Goal: Check status: Check status

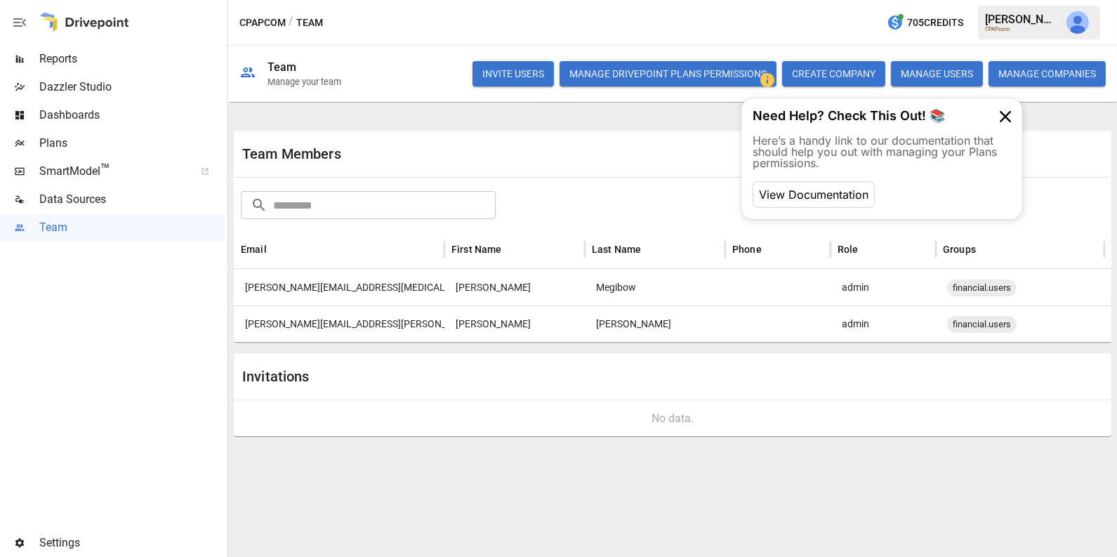
click at [65, 58] on span "Reports" at bounding box center [131, 59] width 185 height 17
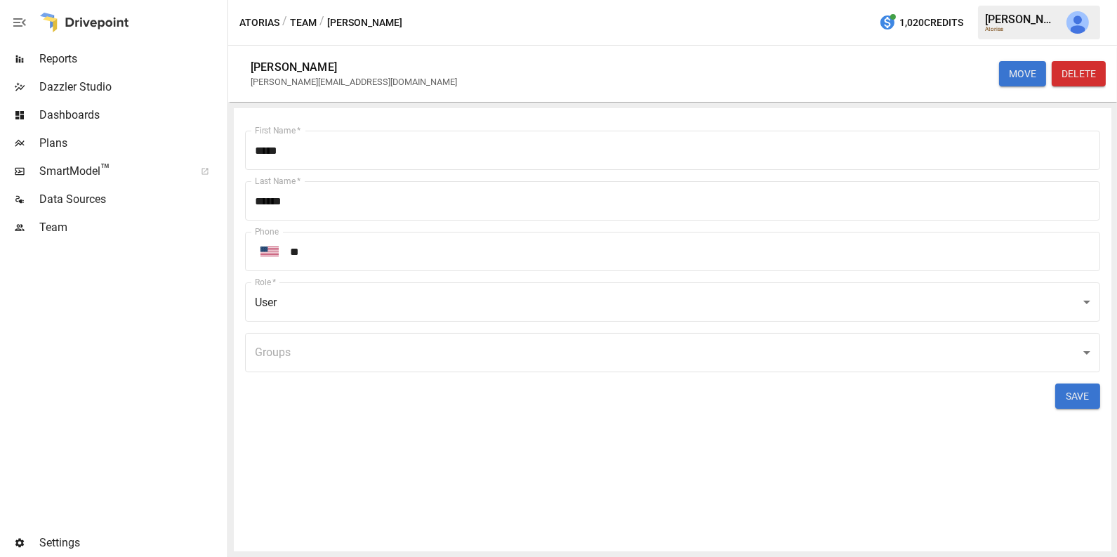
click at [50, 205] on span "Data Sources" at bounding box center [131, 199] width 185 height 17
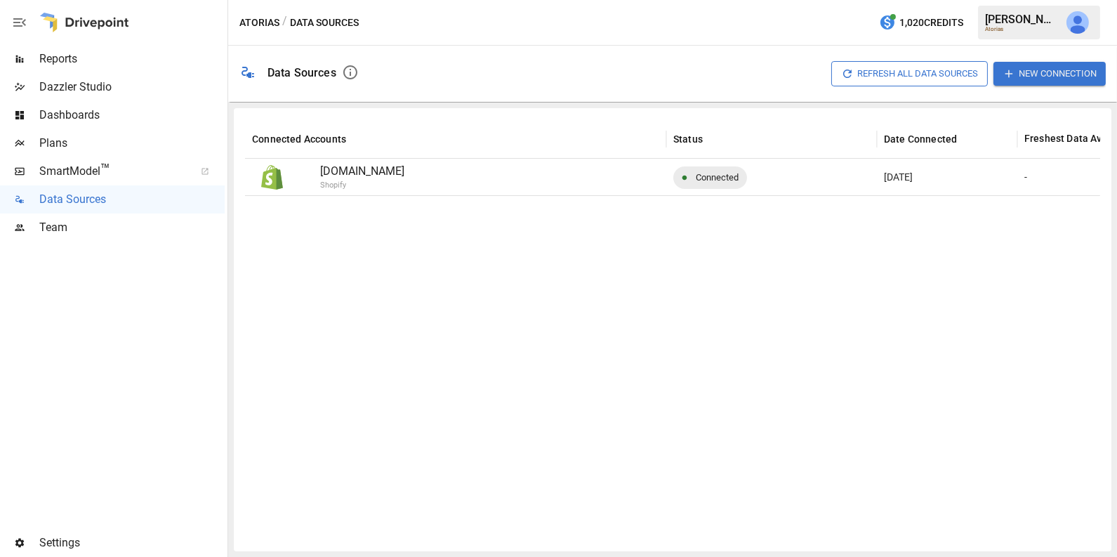
scroll to position [0, 162]
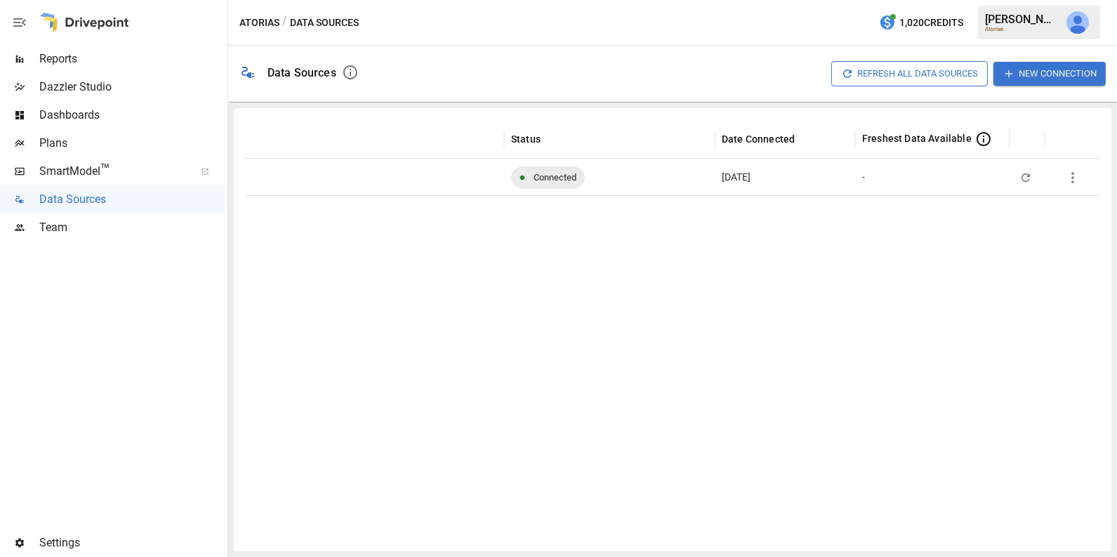
click at [1024, 176] on icon "button" at bounding box center [1025, 177] width 13 height 13
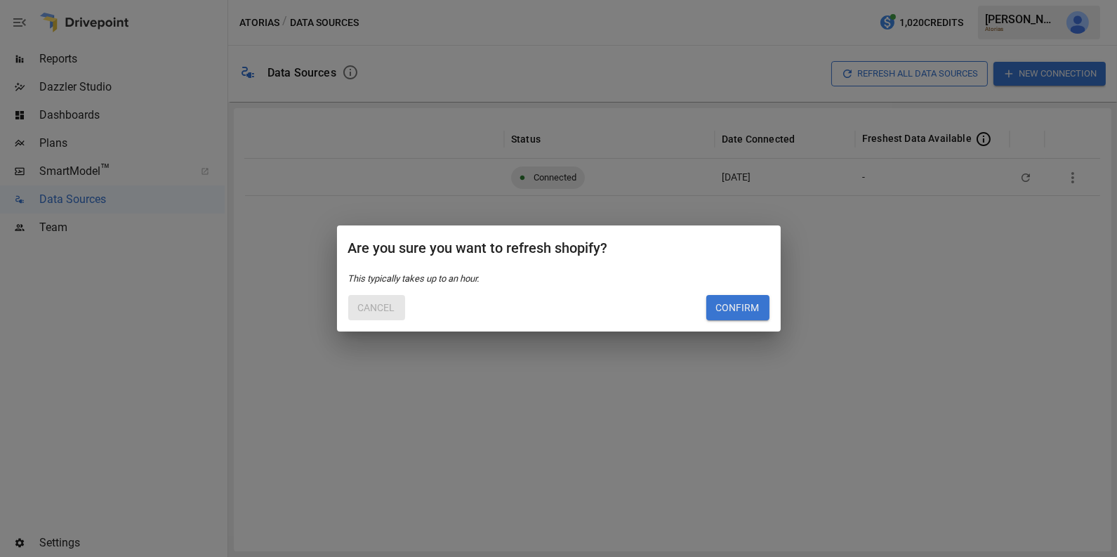
click at [390, 303] on button "Cancel" at bounding box center [376, 307] width 57 height 25
